Goal: Navigation & Orientation: Understand site structure

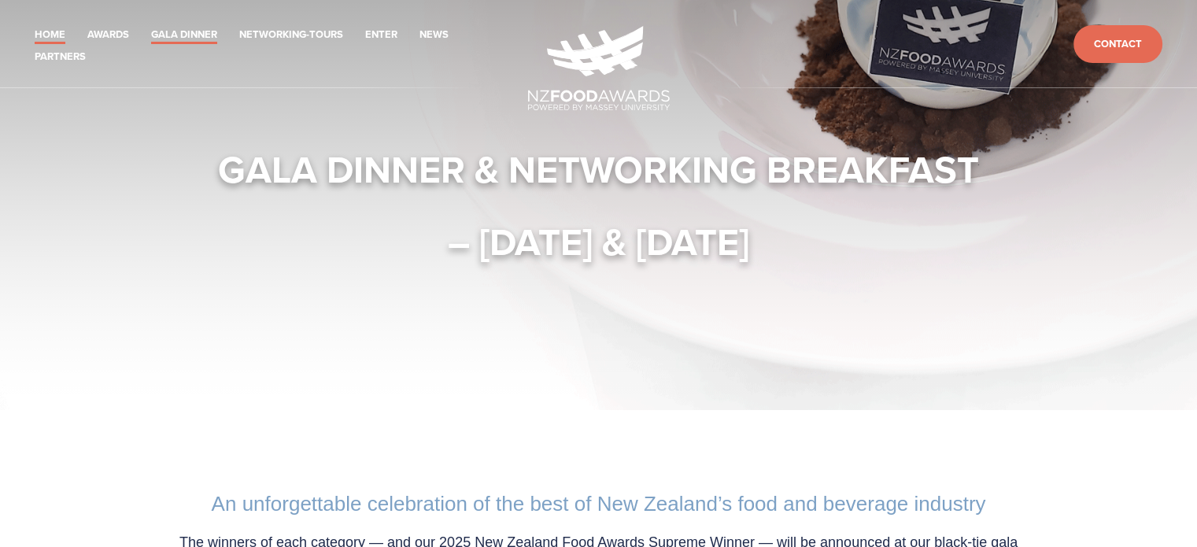
click at [49, 34] on link "Home" at bounding box center [50, 35] width 31 height 18
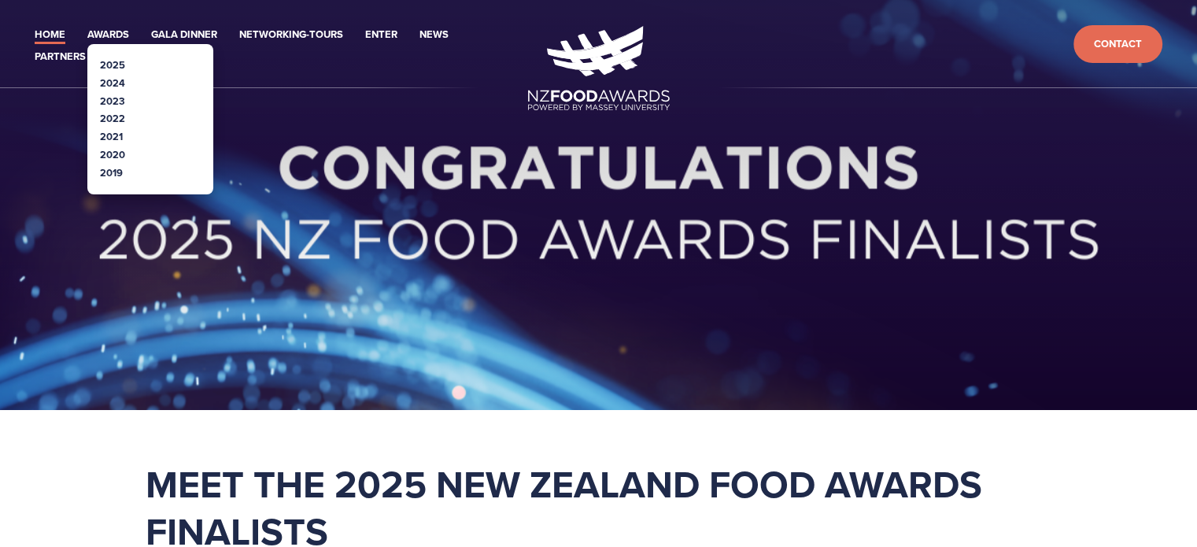
click at [110, 67] on link "2025" at bounding box center [112, 64] width 25 height 15
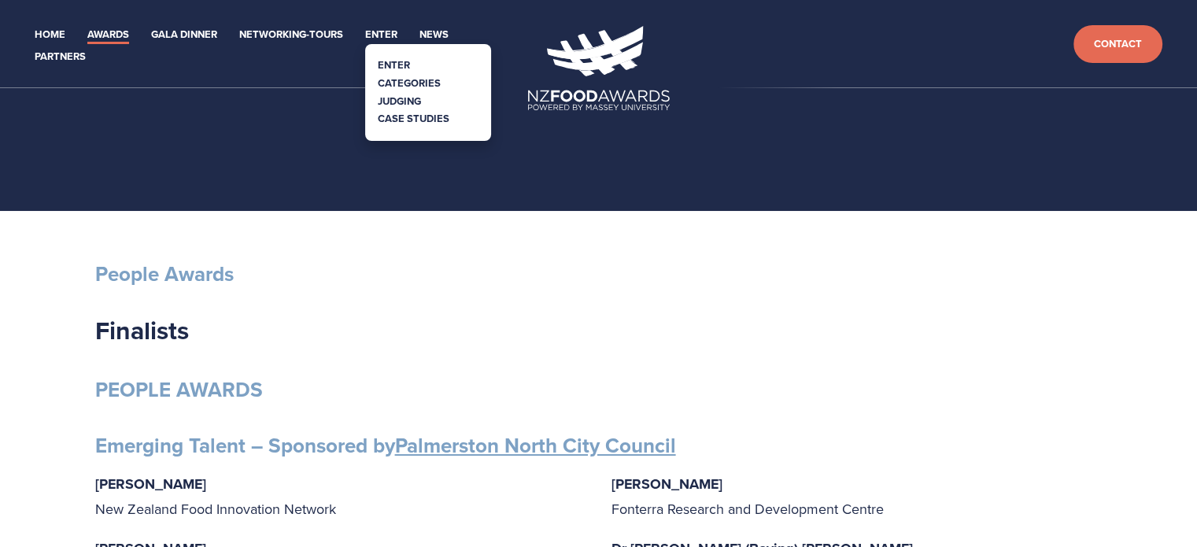
click at [400, 76] on link "Categories" at bounding box center [409, 83] width 63 height 15
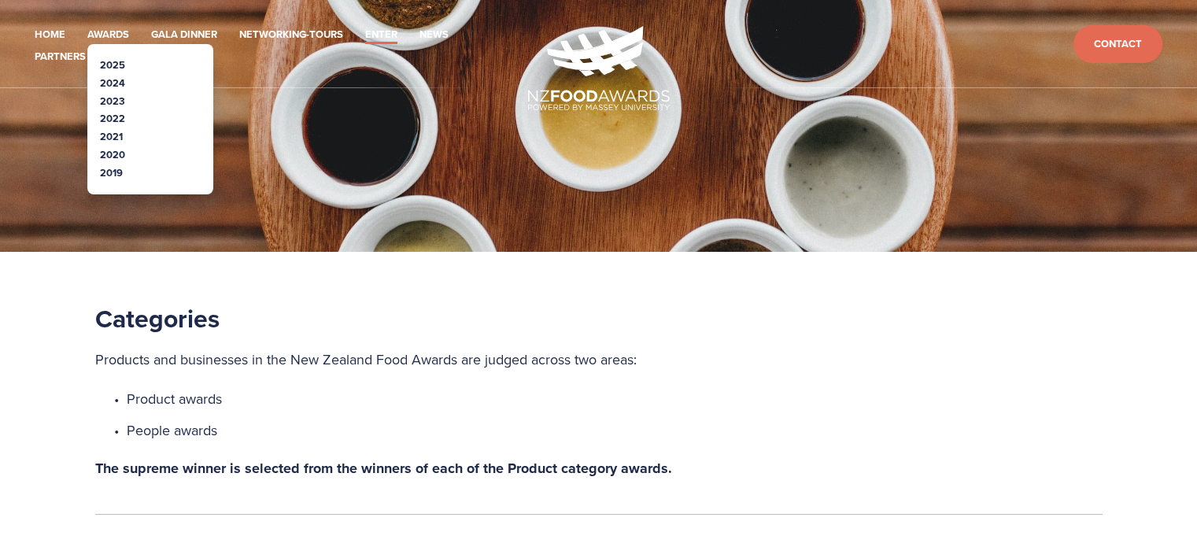
click at [112, 65] on link "2025" at bounding box center [112, 64] width 25 height 15
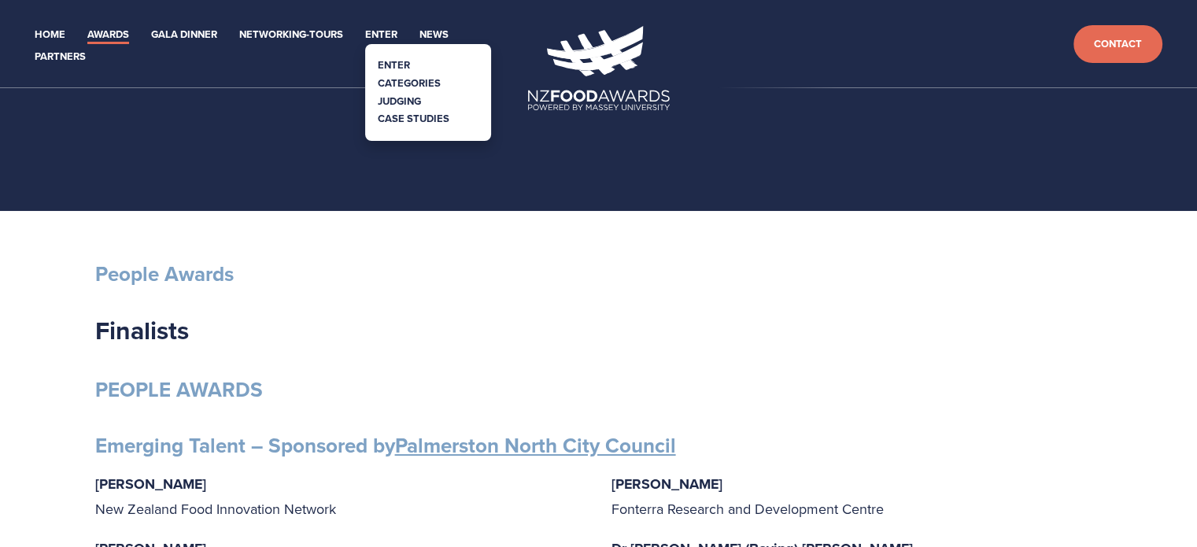
click at [387, 75] on li "Categories" at bounding box center [428, 84] width 101 height 18
click at [394, 84] on link "Categories" at bounding box center [409, 83] width 63 height 15
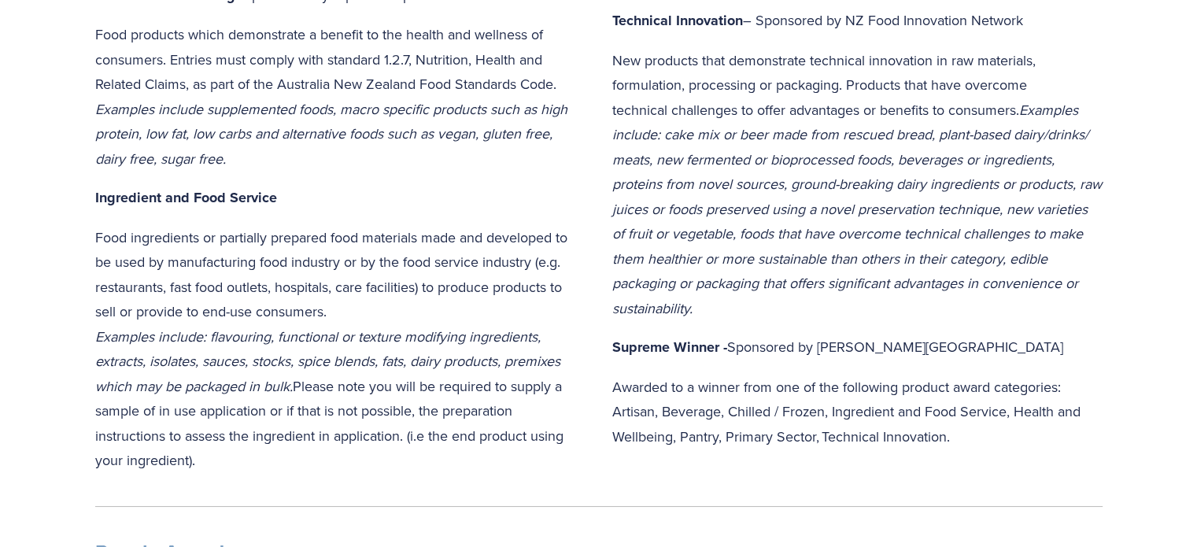
scroll to position [1417, 0]
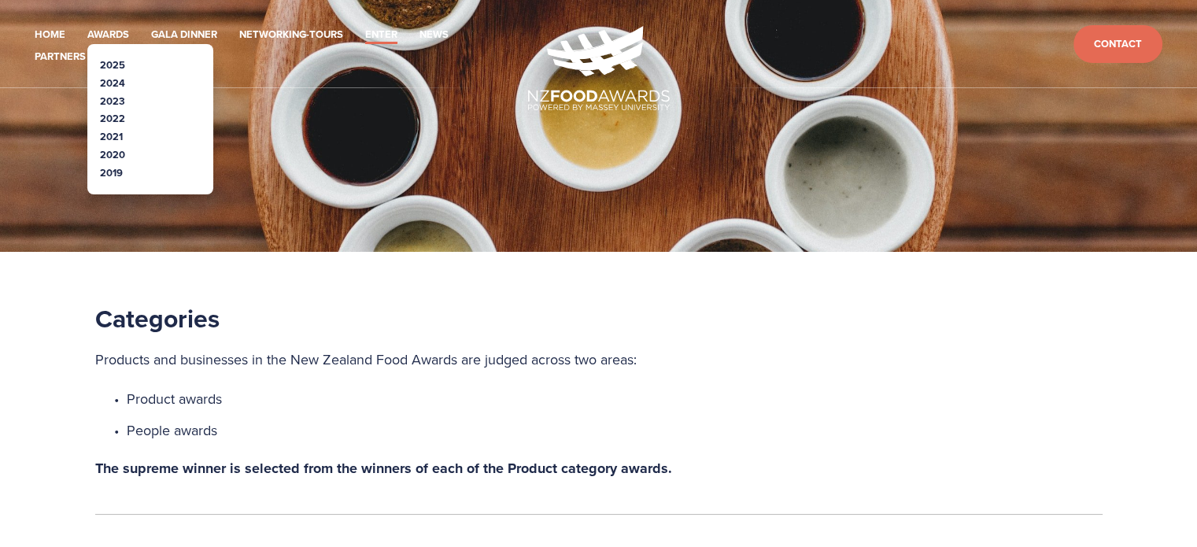
click at [112, 64] on link "2025" at bounding box center [112, 64] width 25 height 15
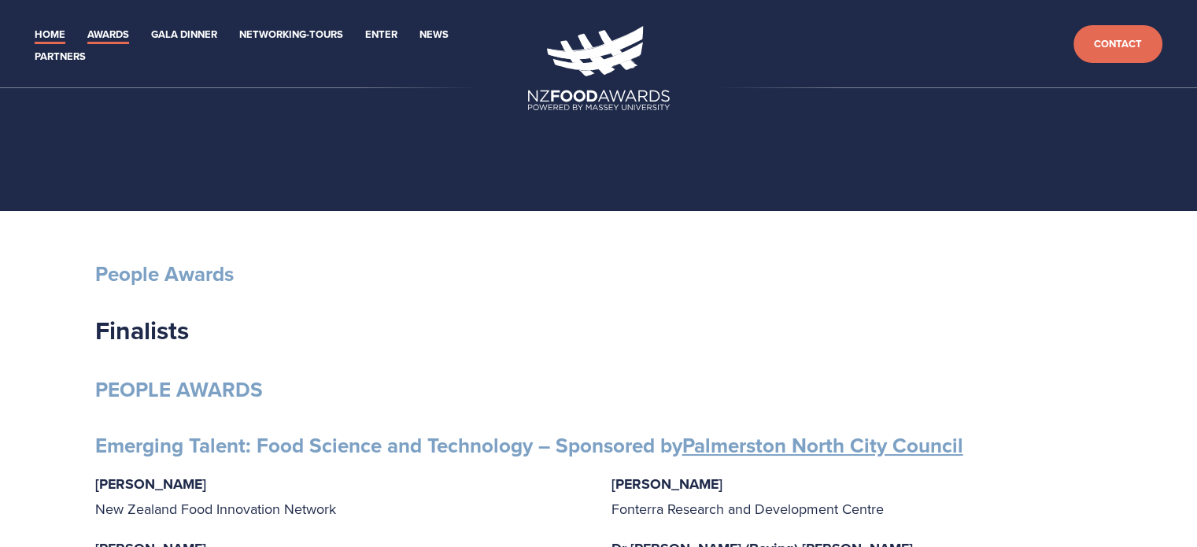
click at [53, 32] on link "Home" at bounding box center [50, 35] width 31 height 18
